Goal: Task Accomplishment & Management: Manage account settings

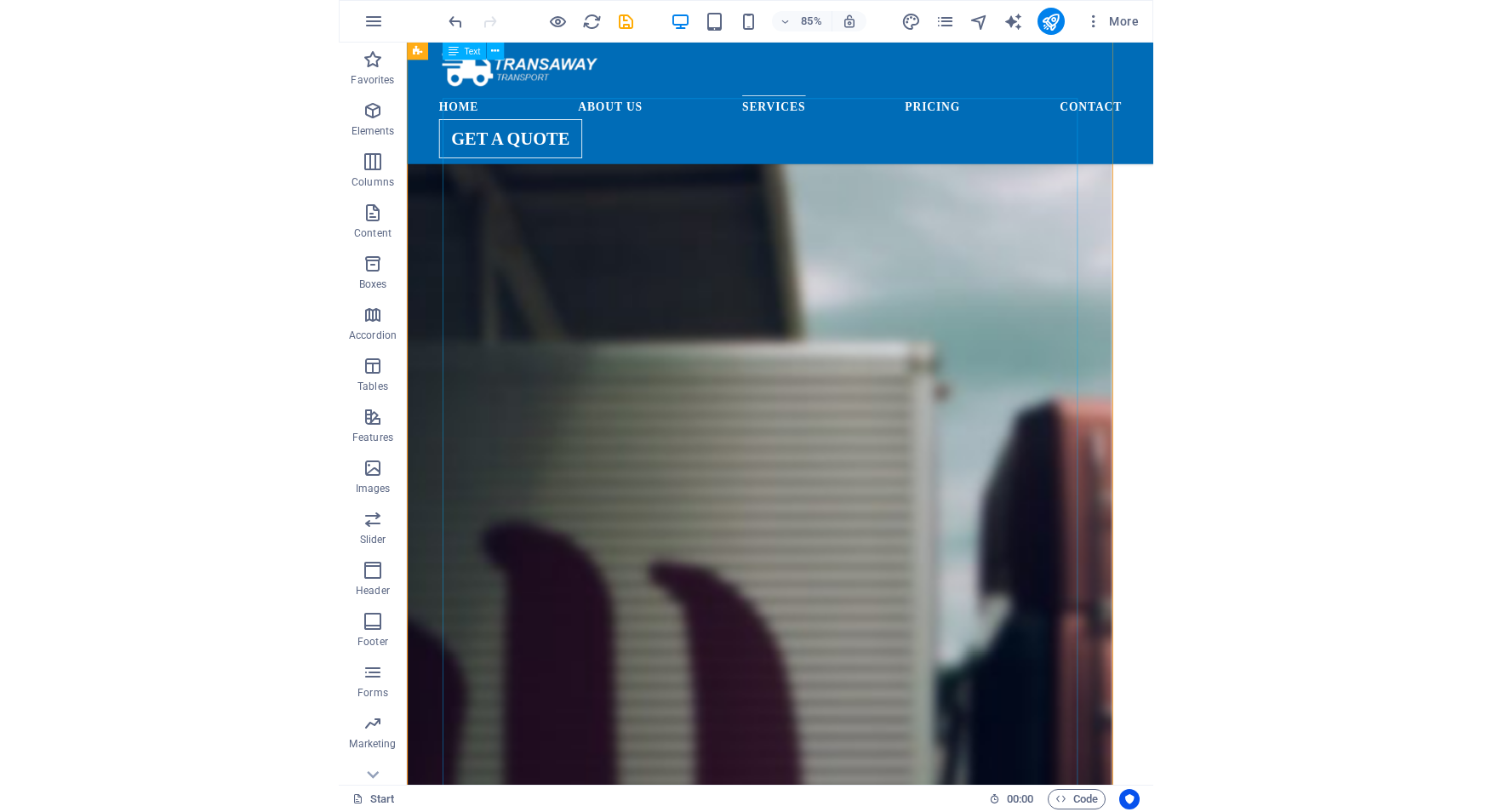
scroll to position [5549, 0]
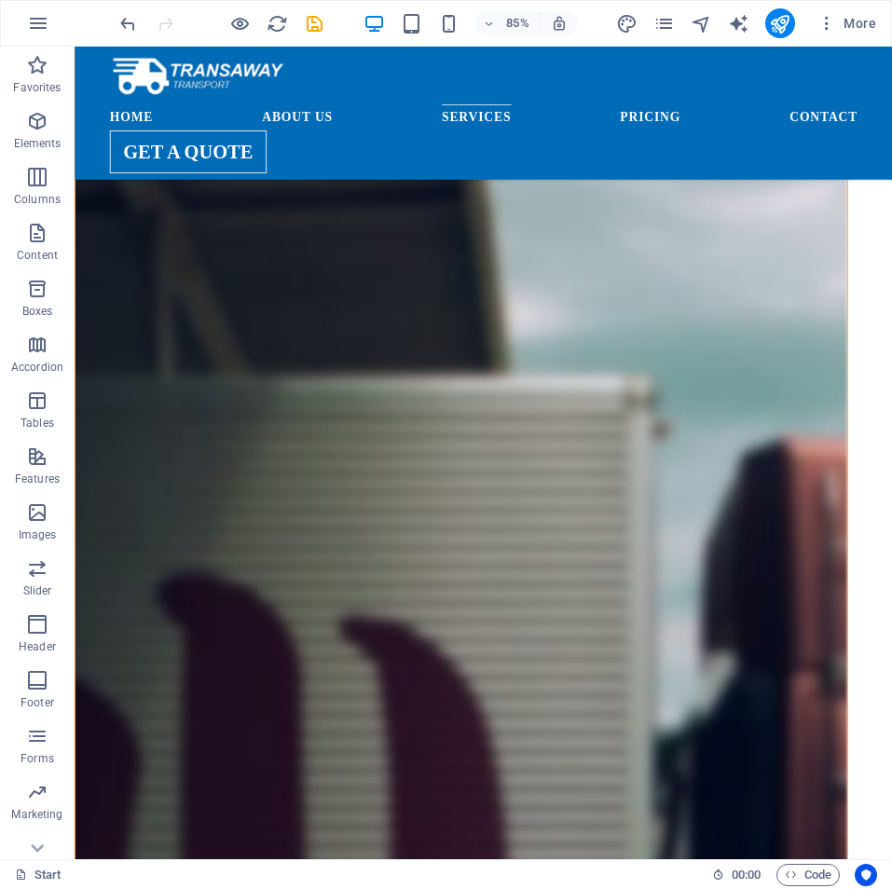
click at [1, 5] on div "85% More" at bounding box center [446, 23] width 890 height 45
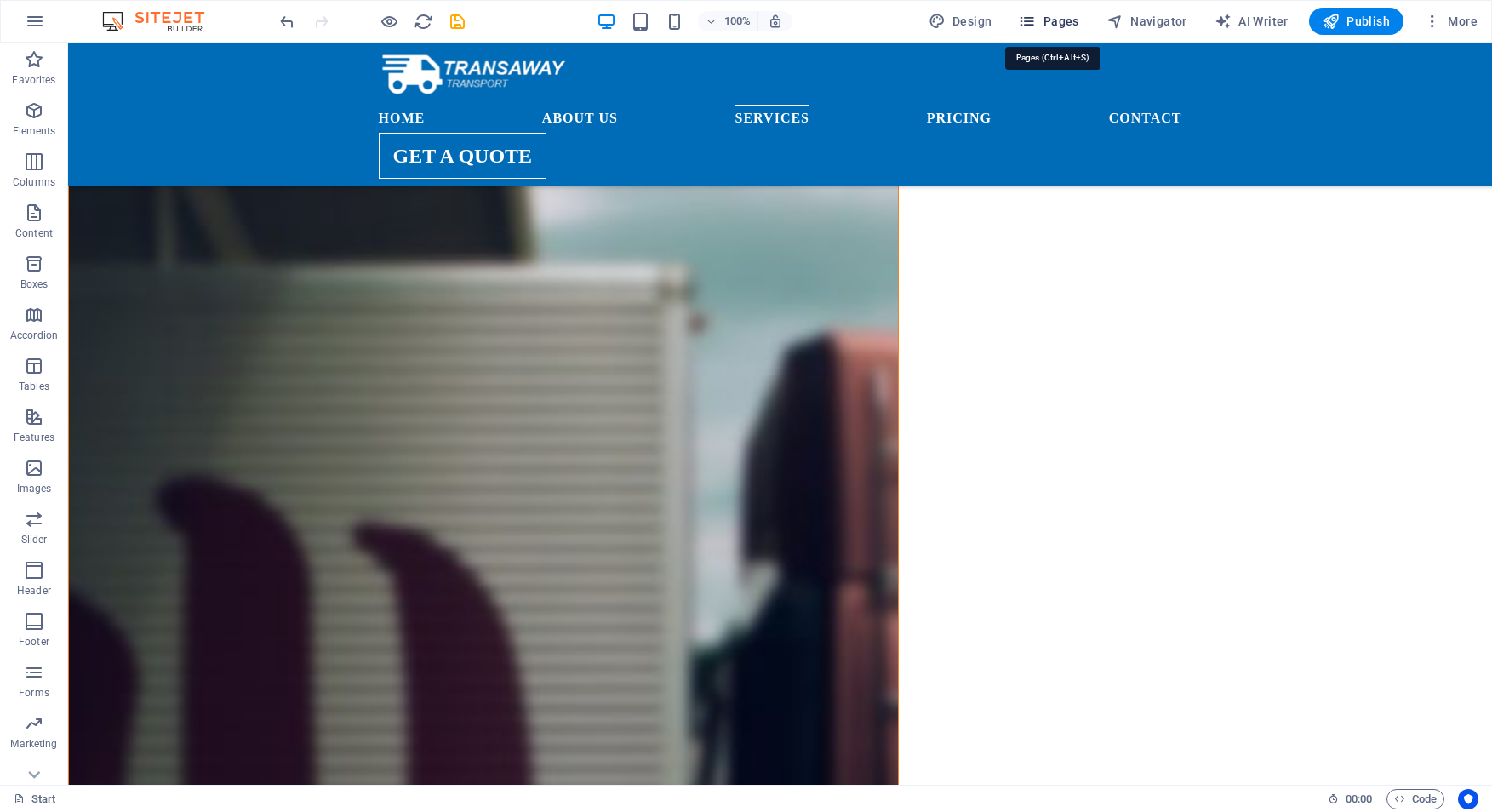
click at [814, 16] on icon "button" at bounding box center [1027, 21] width 17 height 17
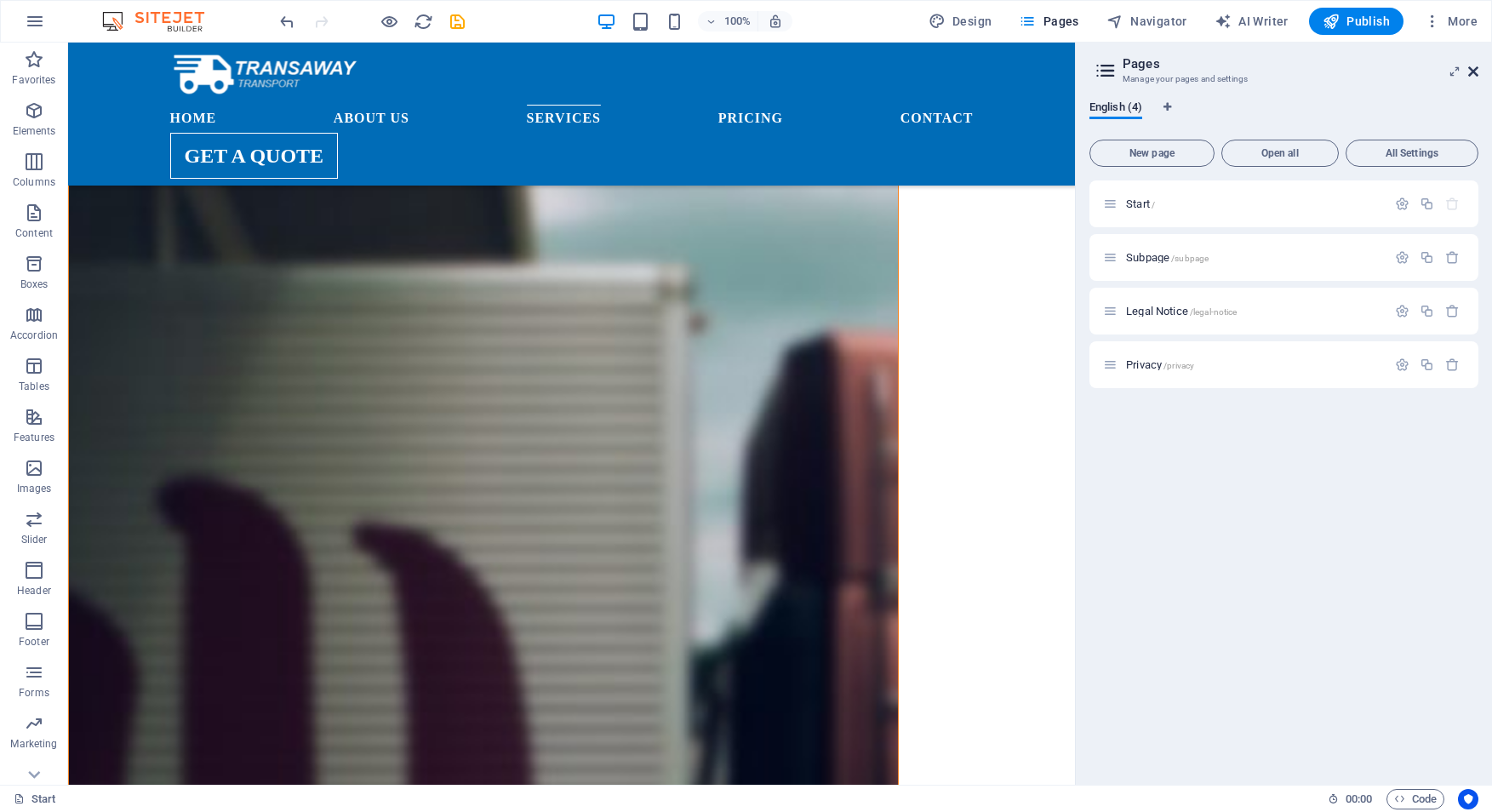
click at [814, 69] on icon at bounding box center [1473, 71] width 10 height 14
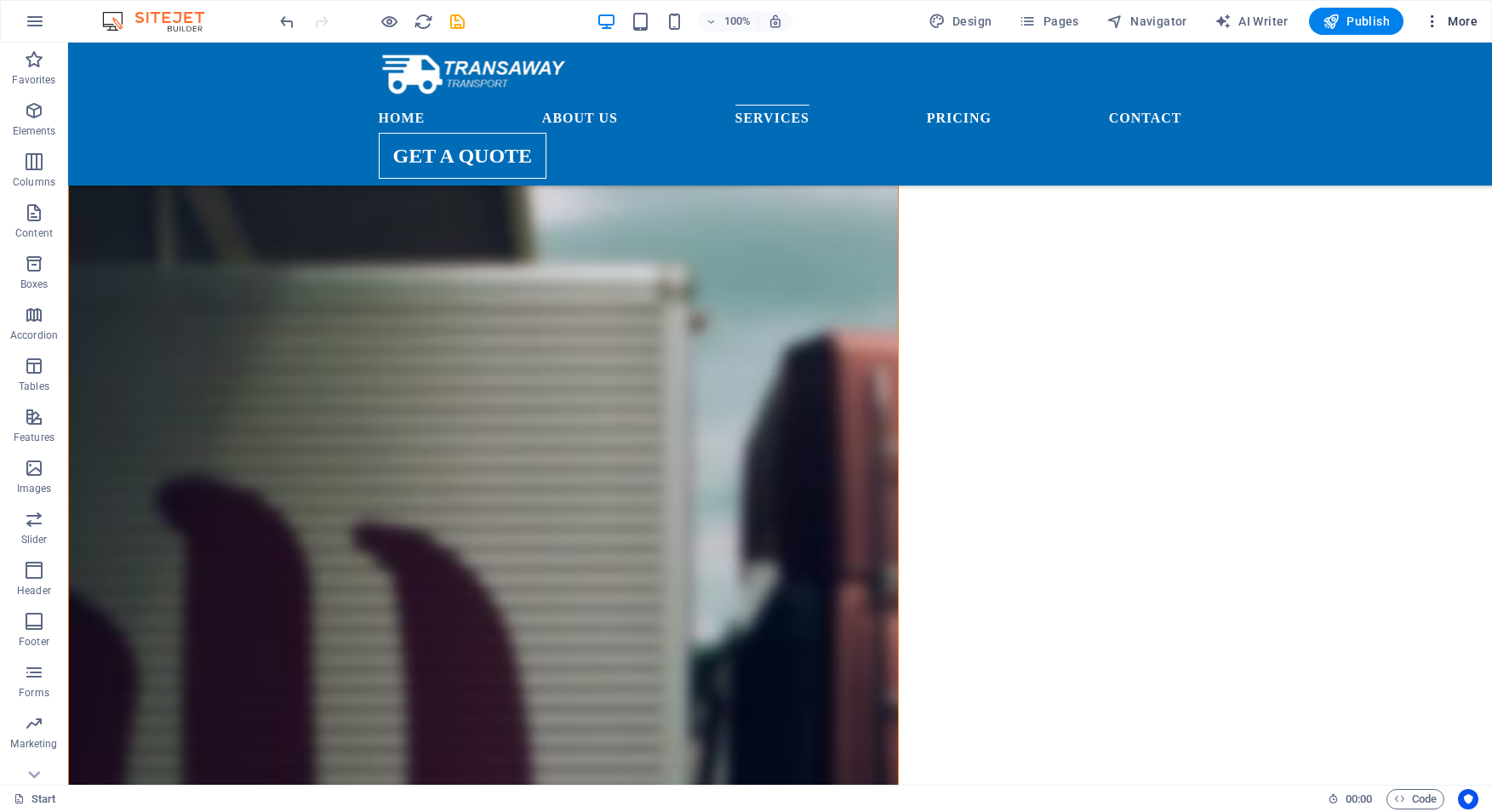
click at [814, 20] on span "More" at bounding box center [1451, 21] width 54 height 17
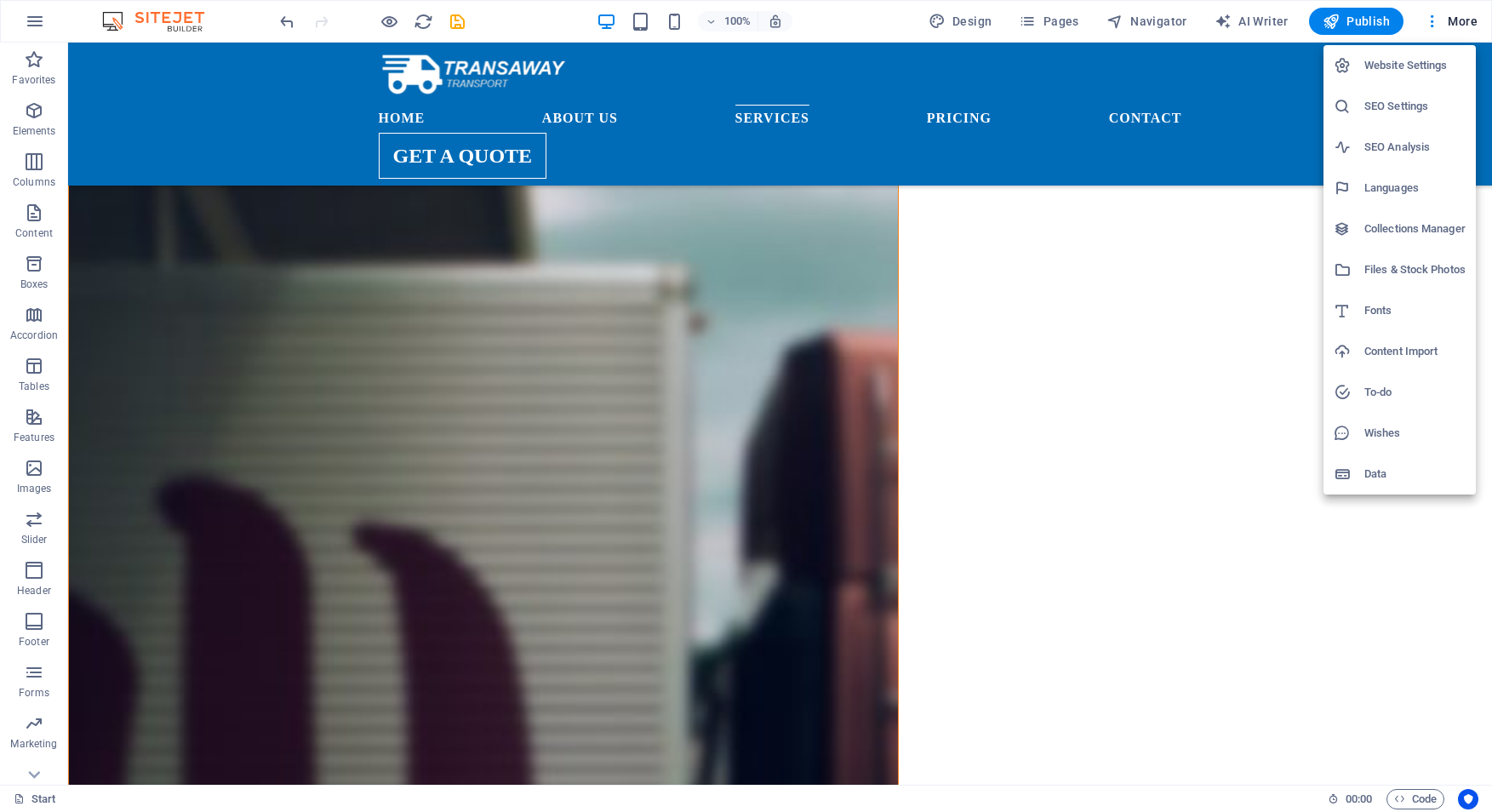
click at [34, 26] on div at bounding box center [746, 406] width 1492 height 812
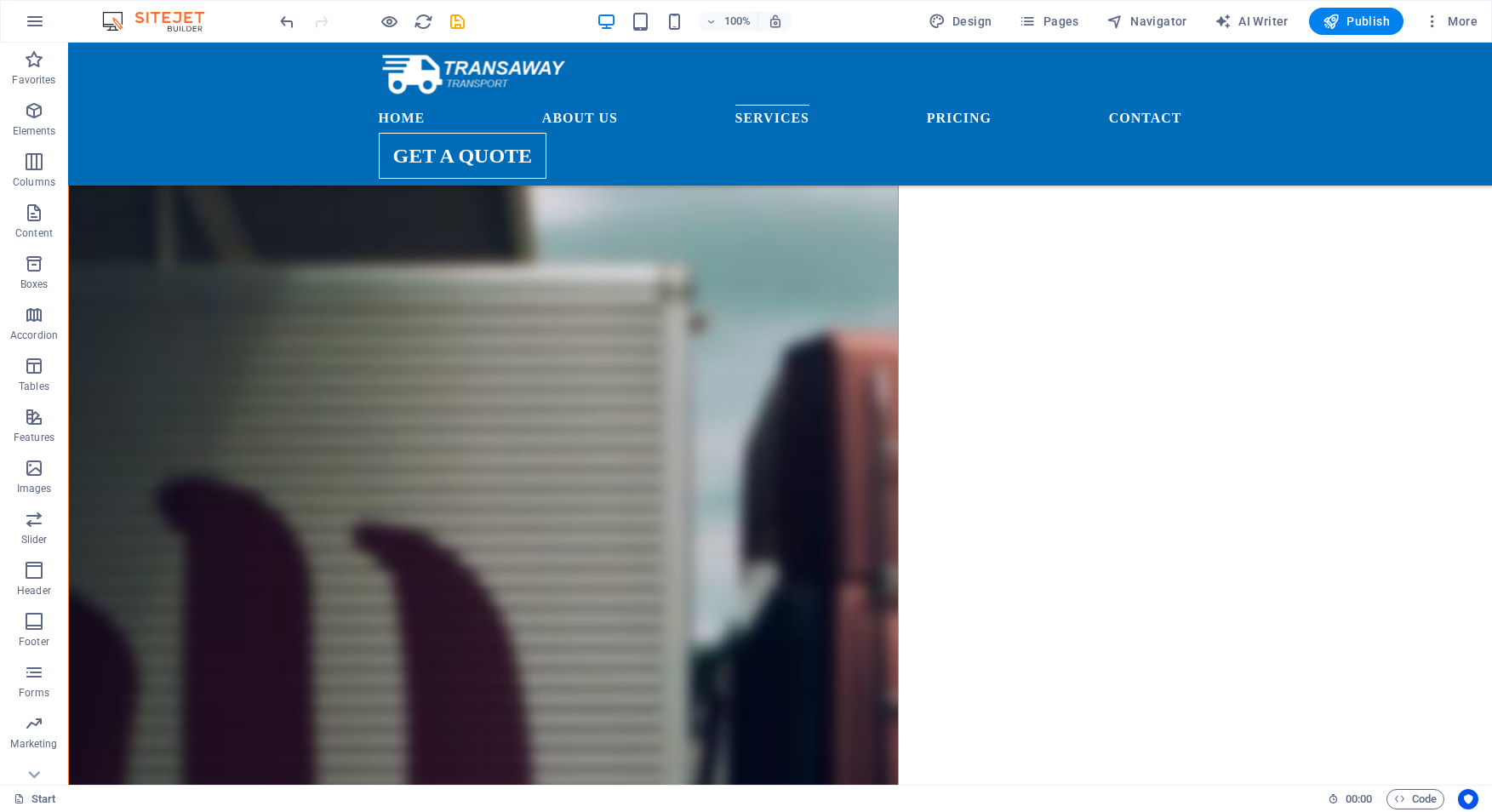
click at [35, 16] on icon "button" at bounding box center [35, 21] width 20 height 20
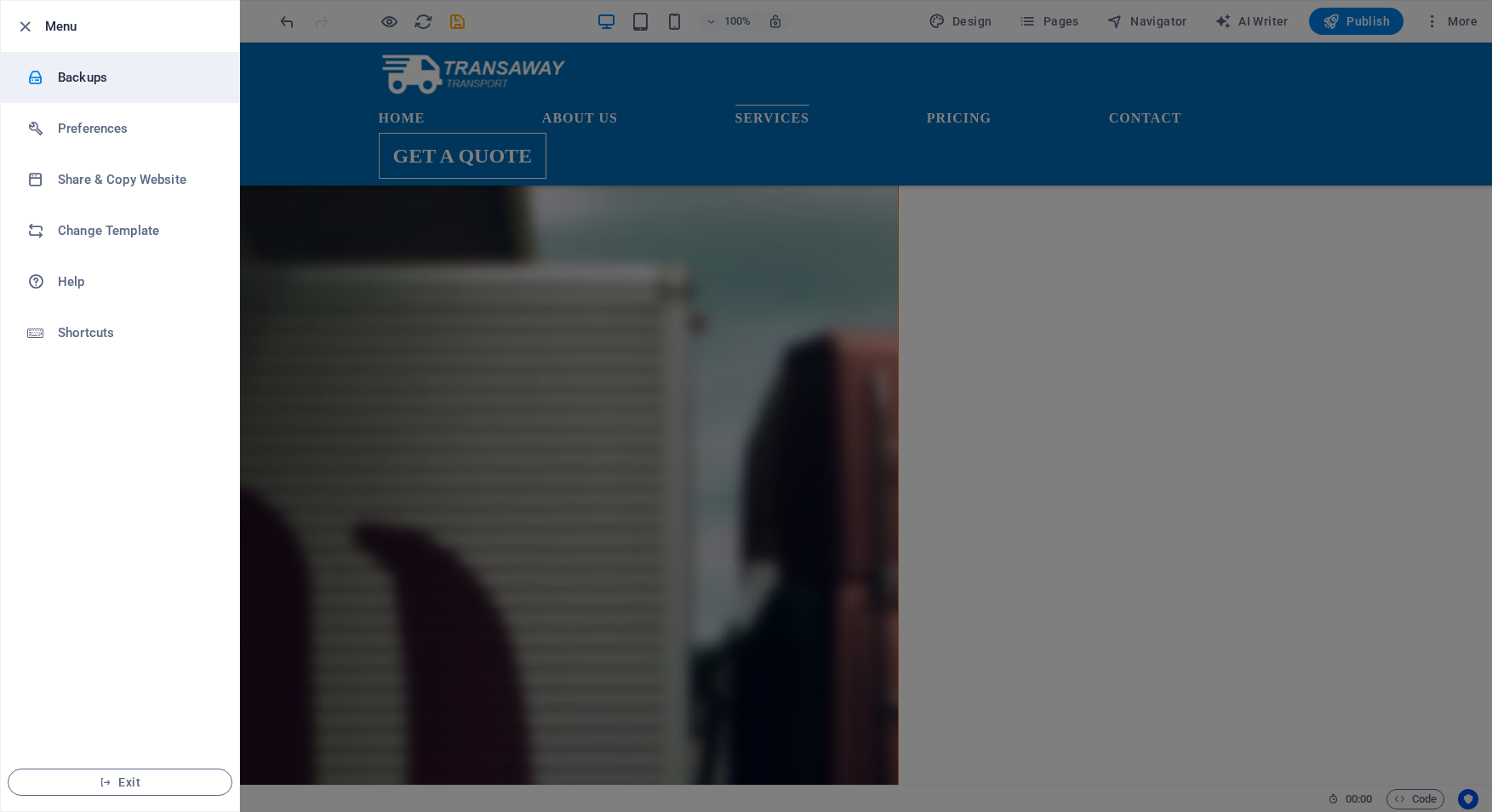
click at [69, 72] on h6 "Backups" at bounding box center [136, 78] width 157 height 20
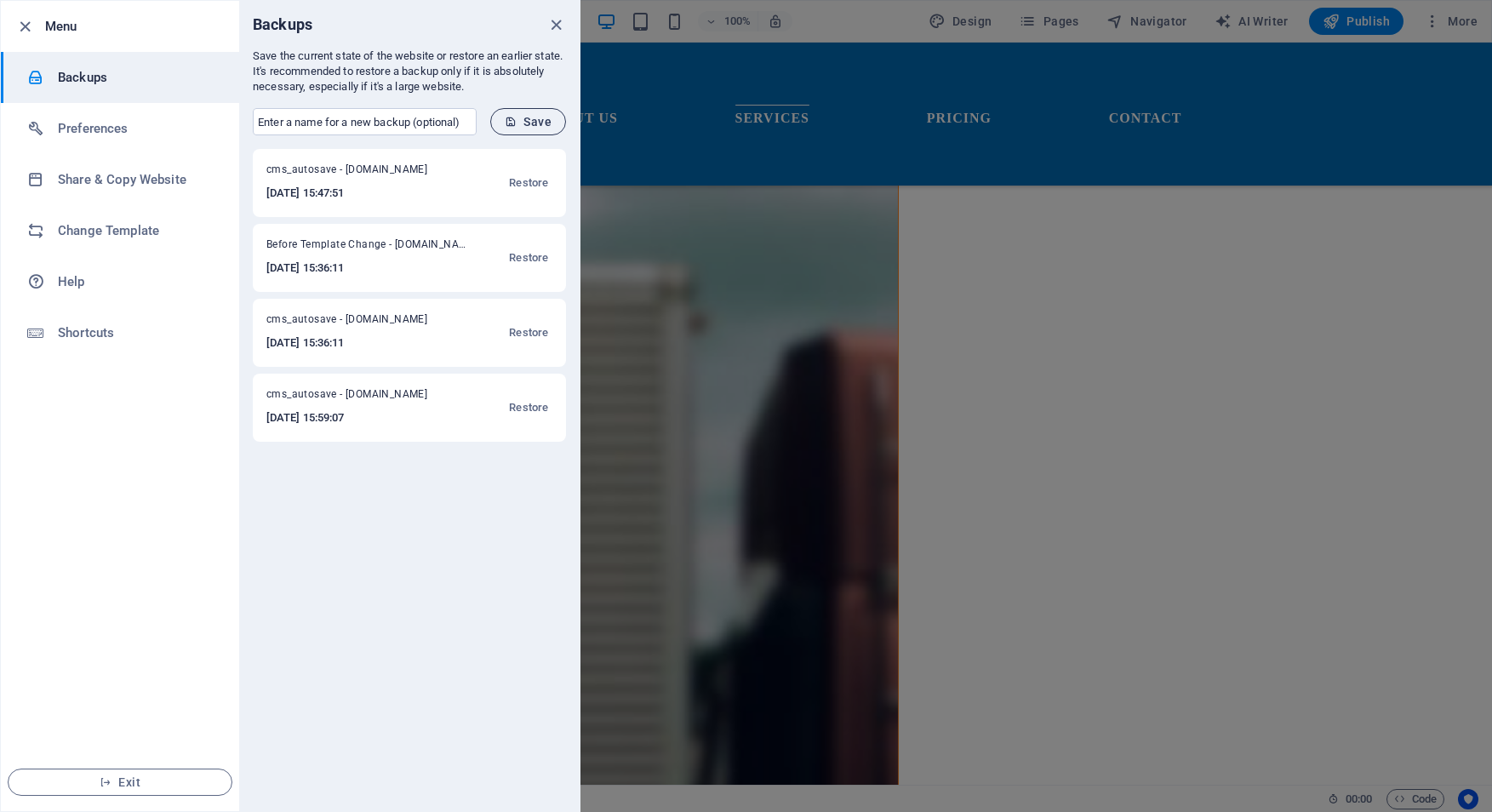
click at [533, 120] on span "Save" at bounding box center [527, 121] width 47 height 14
